Goal: Task Accomplishment & Management: Manage account settings

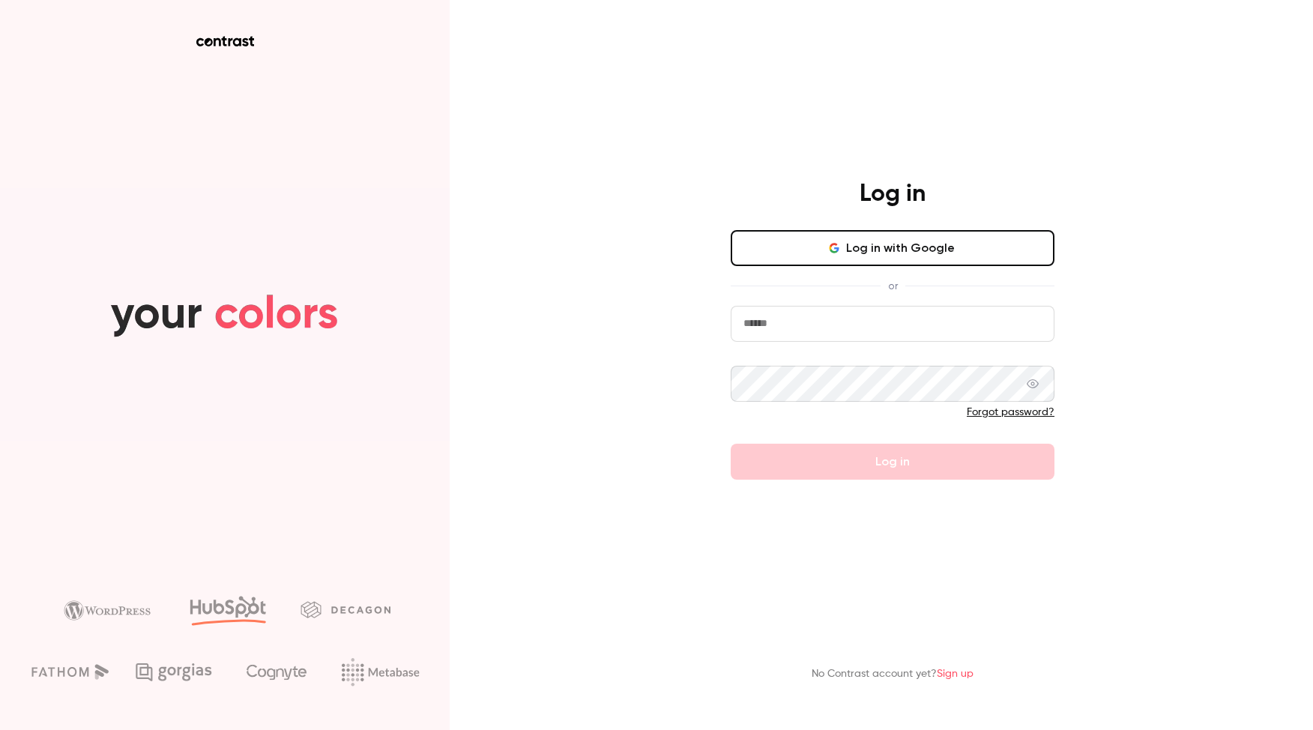
click at [588, 587] on div "Log in Log in with Google or Forgot password? Log in No Contrast account yet? S…" at bounding box center [656, 365] width 1313 height 730
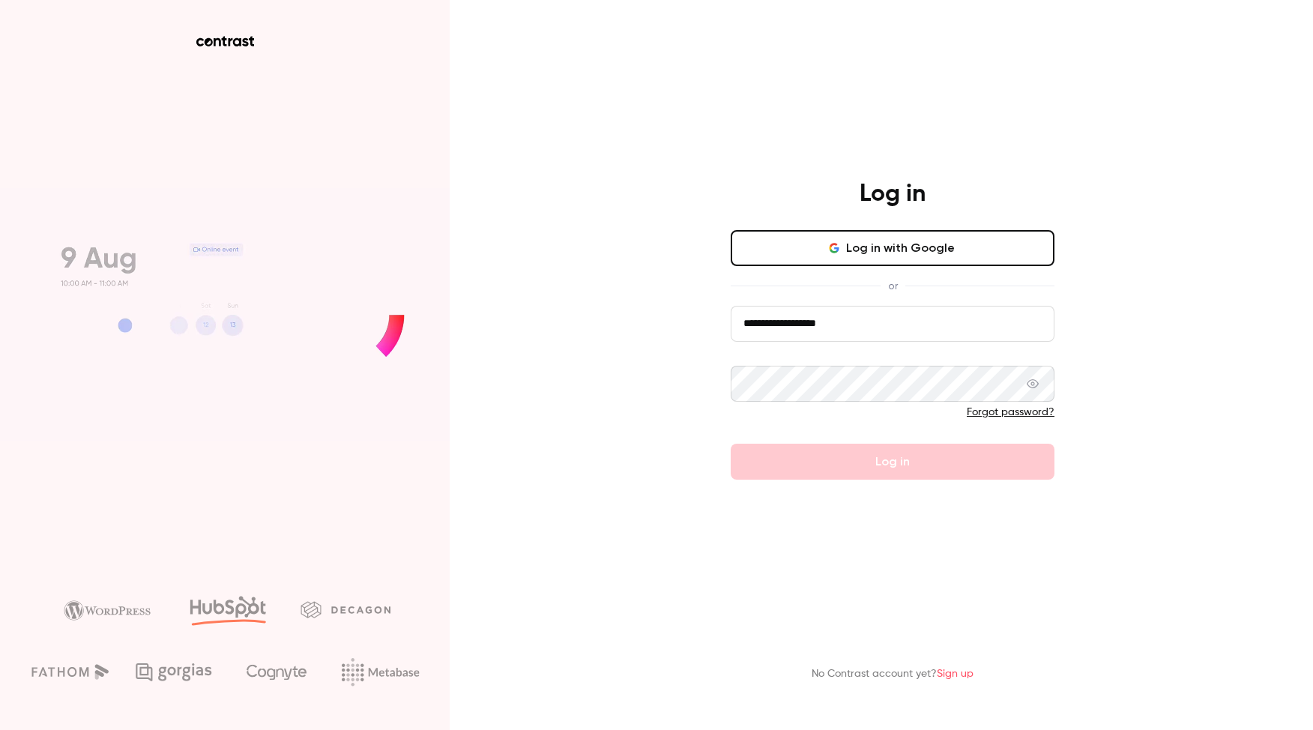
type input "**********"
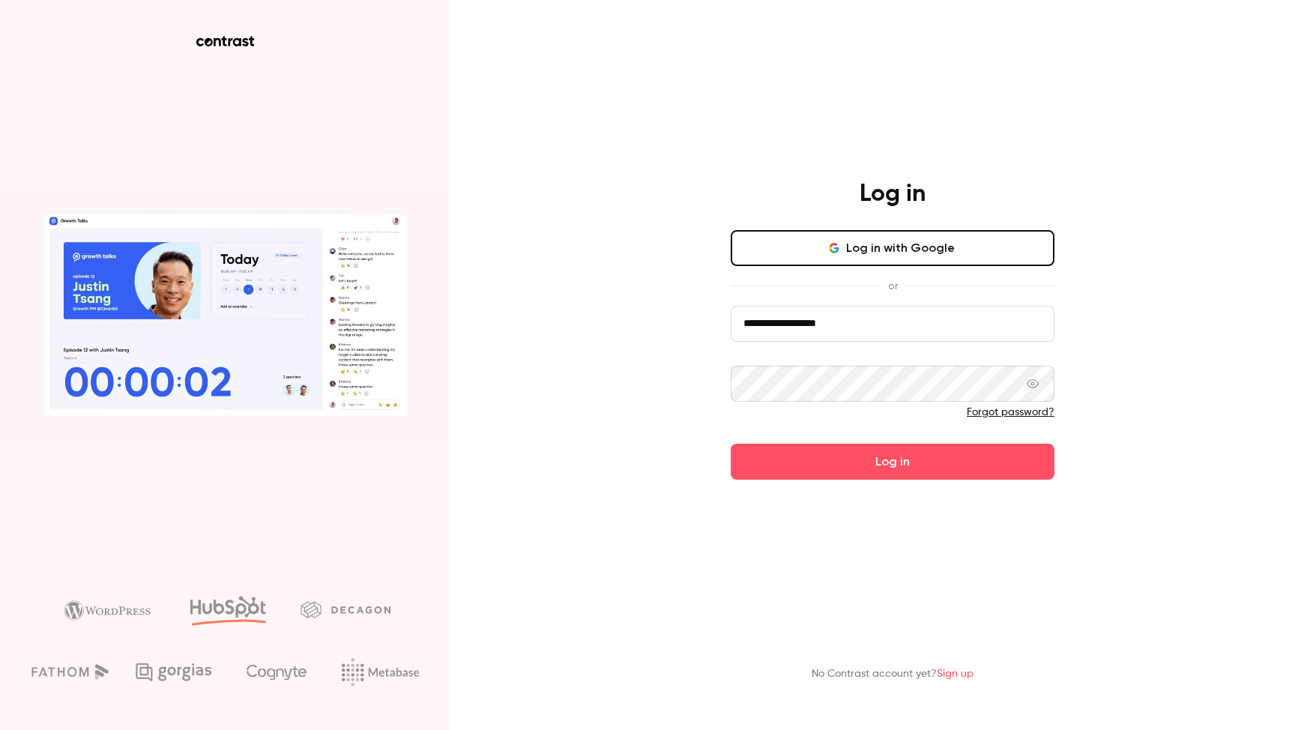
click at [893, 461] on button "Log in" at bounding box center [893, 462] width 324 height 36
